Goal: Use online tool/utility: Utilize a website feature to perform a specific function

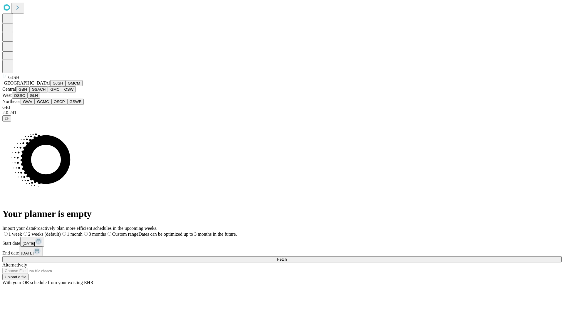
click at [50, 86] on button "GJSH" at bounding box center [57, 83] width 15 height 6
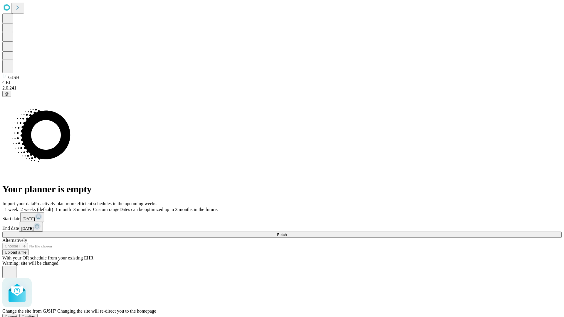
click at [36, 315] on span "Confirm" at bounding box center [29, 317] width 14 height 4
click at [18, 207] on label "1 week" at bounding box center [10, 209] width 16 height 5
click at [287, 233] on span "Fetch" at bounding box center [282, 235] width 10 height 4
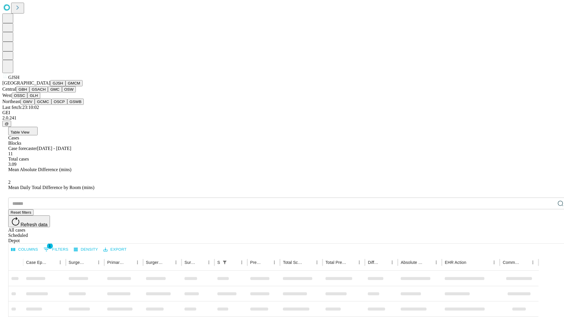
click at [66, 86] on button "GMCM" at bounding box center [74, 83] width 17 height 6
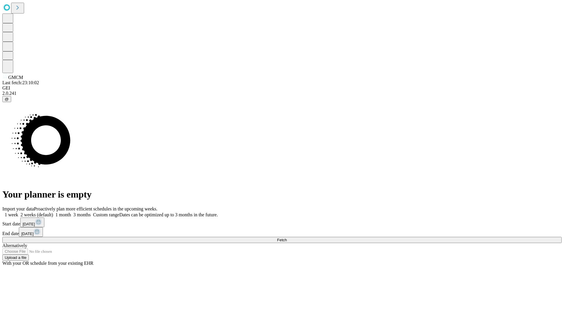
click at [18, 212] on label "1 week" at bounding box center [10, 214] width 16 height 5
click at [287, 238] on span "Fetch" at bounding box center [282, 240] width 10 height 4
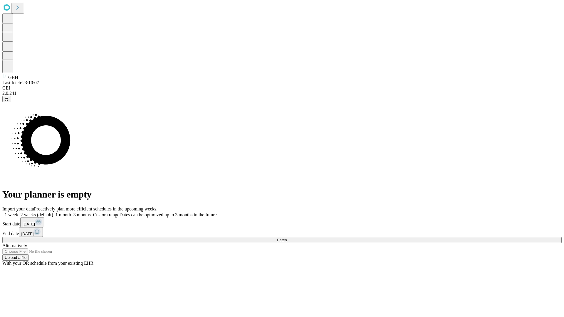
click at [18, 212] on label "1 week" at bounding box center [10, 214] width 16 height 5
click at [287, 238] on span "Fetch" at bounding box center [282, 240] width 10 height 4
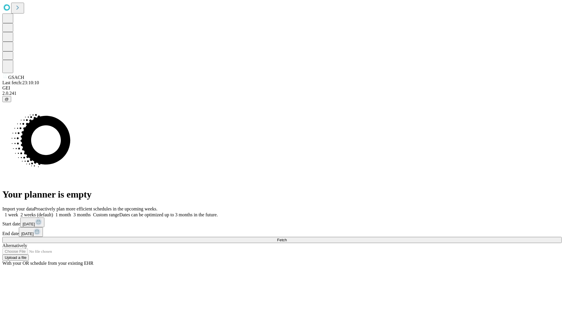
click at [18, 212] on label "1 week" at bounding box center [10, 214] width 16 height 5
click at [287, 238] on span "Fetch" at bounding box center [282, 240] width 10 height 4
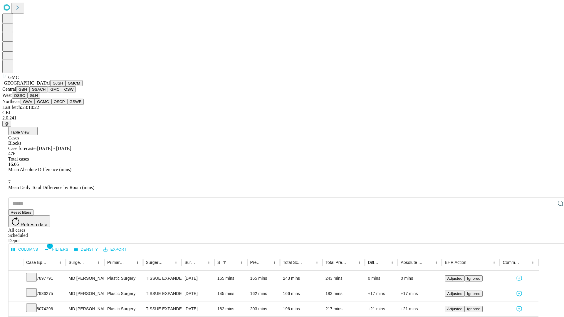
click at [62, 93] on button "OSW" at bounding box center [69, 89] width 14 height 6
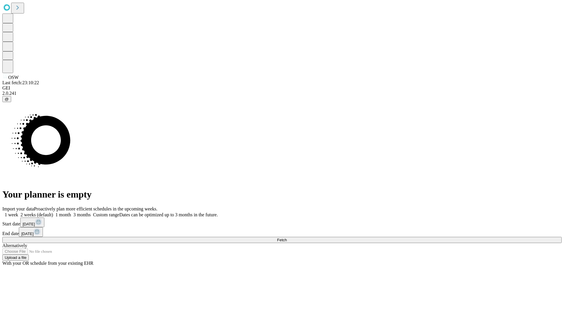
click at [18, 212] on label "1 week" at bounding box center [10, 214] width 16 height 5
click at [287, 238] on span "Fetch" at bounding box center [282, 240] width 10 height 4
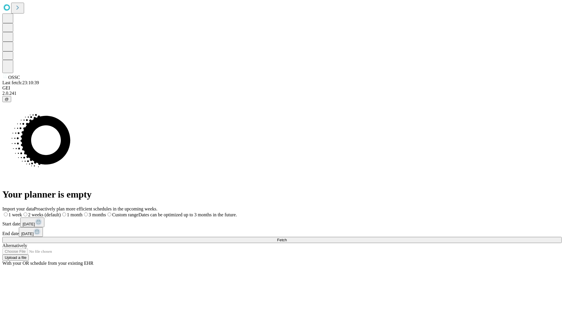
click at [287, 238] on span "Fetch" at bounding box center [282, 240] width 10 height 4
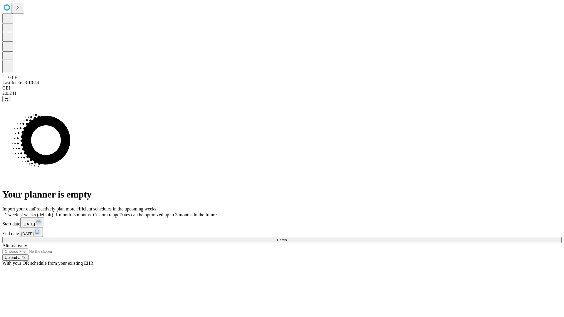
click at [287, 238] on span "Fetch" at bounding box center [282, 240] width 10 height 4
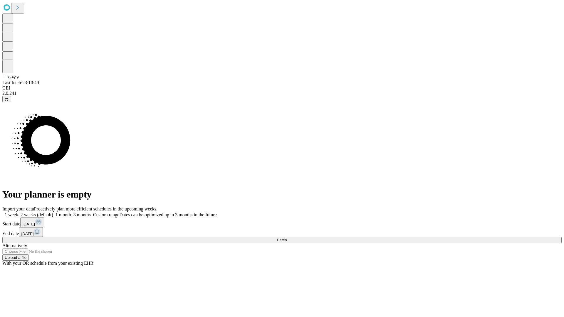
click at [287, 238] on span "Fetch" at bounding box center [282, 240] width 10 height 4
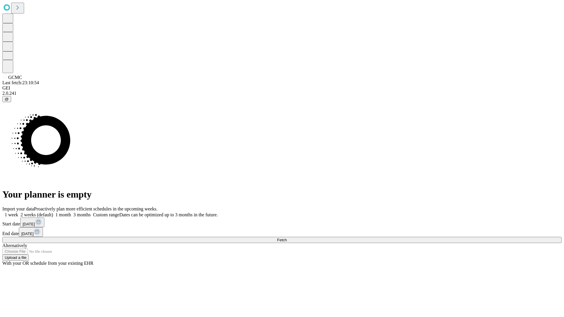
click at [18, 212] on label "1 week" at bounding box center [10, 214] width 16 height 5
click at [287, 238] on span "Fetch" at bounding box center [282, 240] width 10 height 4
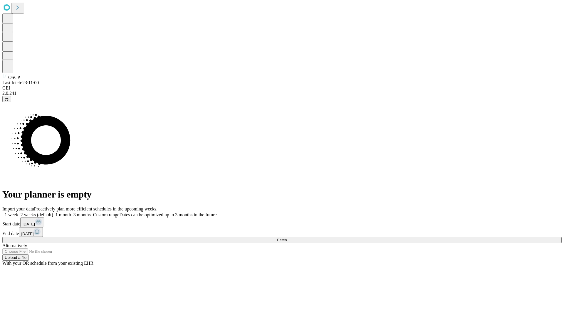
click at [18, 212] on label "1 week" at bounding box center [10, 214] width 16 height 5
click at [287, 238] on span "Fetch" at bounding box center [282, 240] width 10 height 4
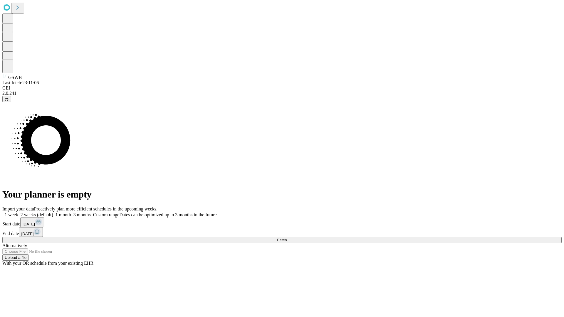
click at [18, 212] on label "1 week" at bounding box center [10, 214] width 16 height 5
click at [287, 238] on span "Fetch" at bounding box center [282, 240] width 10 height 4
